Goal: Task Accomplishment & Management: Complete application form

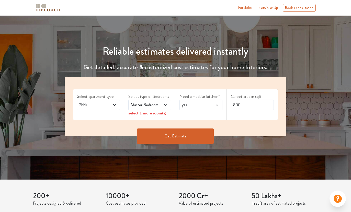
scroll to position [40, 0]
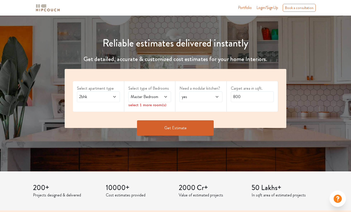
click at [162, 95] on span at bounding box center [162, 97] width 9 height 6
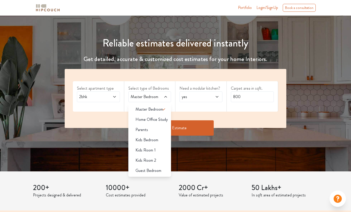
click at [156, 151] on div "Kids Room 1" at bounding box center [151, 150] width 40 height 6
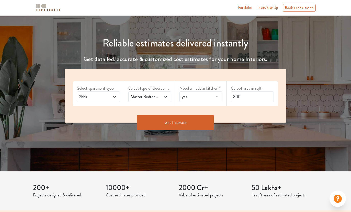
click at [167, 97] on icon at bounding box center [165, 97] width 3 height 2
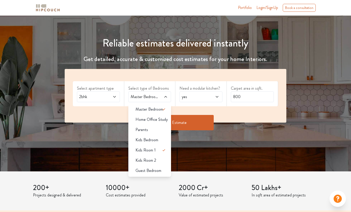
click at [161, 161] on div "Kids Room 2" at bounding box center [151, 161] width 40 height 6
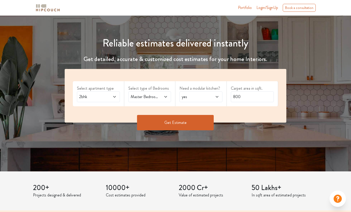
click at [166, 96] on icon at bounding box center [165, 97] width 3 height 2
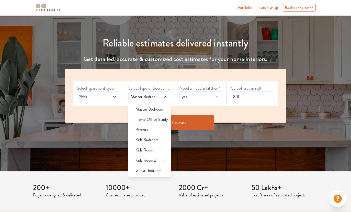
click at [159, 172] on span "Guest Bedroom" at bounding box center [149, 171] width 26 height 6
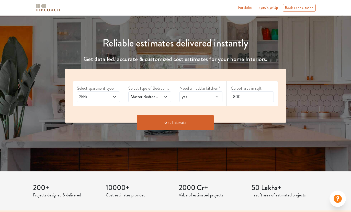
click at [164, 94] on span at bounding box center [162, 97] width 9 height 6
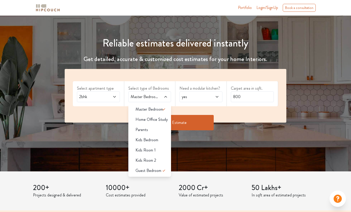
click at [159, 132] on div "Parents" at bounding box center [151, 130] width 40 height 6
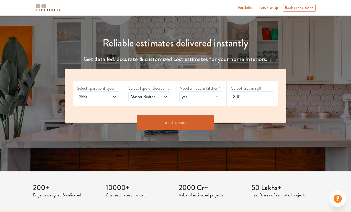
click at [167, 95] on icon at bounding box center [166, 97] width 4 height 4
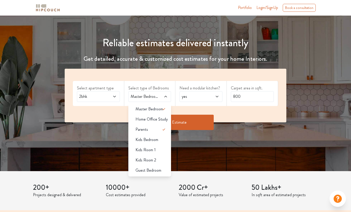
scroll to position [31, 0]
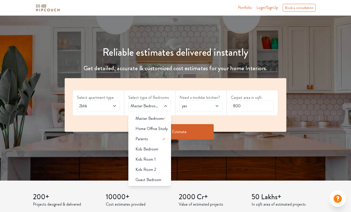
click at [162, 160] on div "Kids Room 1" at bounding box center [151, 160] width 40 height 6
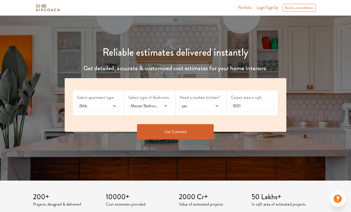
click at [163, 106] on span at bounding box center [162, 106] width 9 height 6
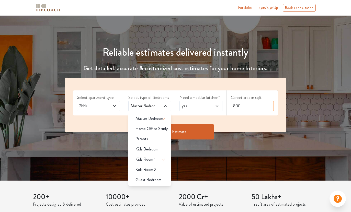
click at [240, 107] on input "800" at bounding box center [252, 106] width 43 height 11
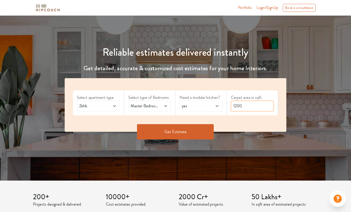
type input "1200"
click at [161, 109] on span at bounding box center [162, 106] width 9 height 6
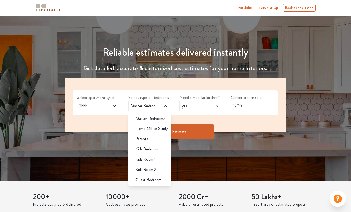
click at [161, 173] on li "Kids Room 2" at bounding box center [149, 170] width 43 height 10
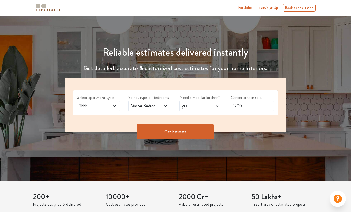
click at [163, 106] on span at bounding box center [162, 106] width 9 height 6
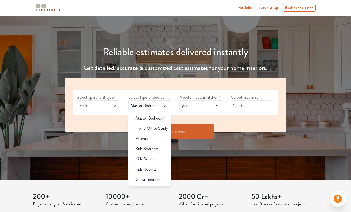
scroll to position [30, 0]
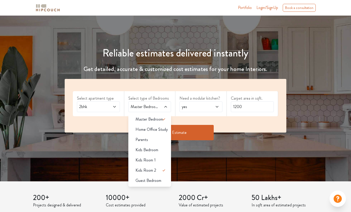
click at [163, 171] on icon at bounding box center [164, 171] width 3 height 2
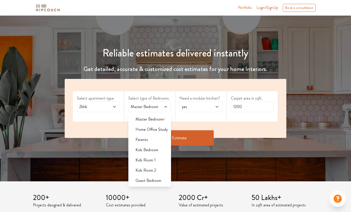
click at [201, 120] on div "Need a modular kitchen? yes" at bounding box center [200, 106] width 51 height 30
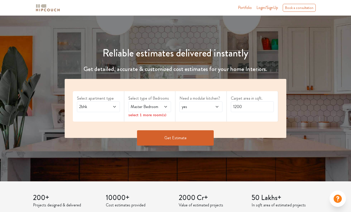
click at [163, 106] on span at bounding box center [162, 107] width 9 height 6
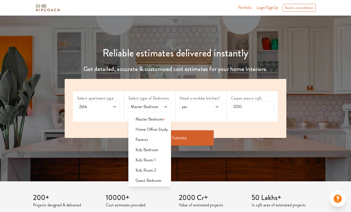
click at [158, 151] on div "Kids Bedroom" at bounding box center [151, 150] width 40 height 6
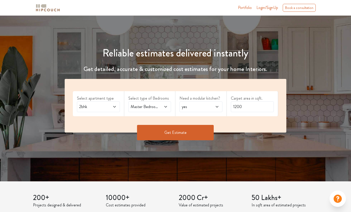
click at [201, 131] on button "Get Estimate" at bounding box center [175, 132] width 77 height 15
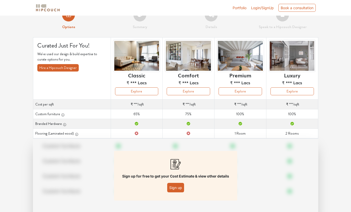
scroll to position [34, 0]
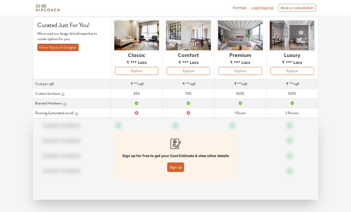
click at [175, 168] on button "Sign up" at bounding box center [175, 167] width 17 height 9
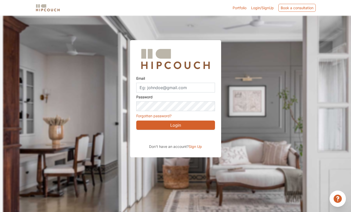
click at [196, 139] on div "Sign in with Google. Opens in new tab" at bounding box center [183, 137] width 94 height 11
